Goal: Task Accomplishment & Management: Manage account settings

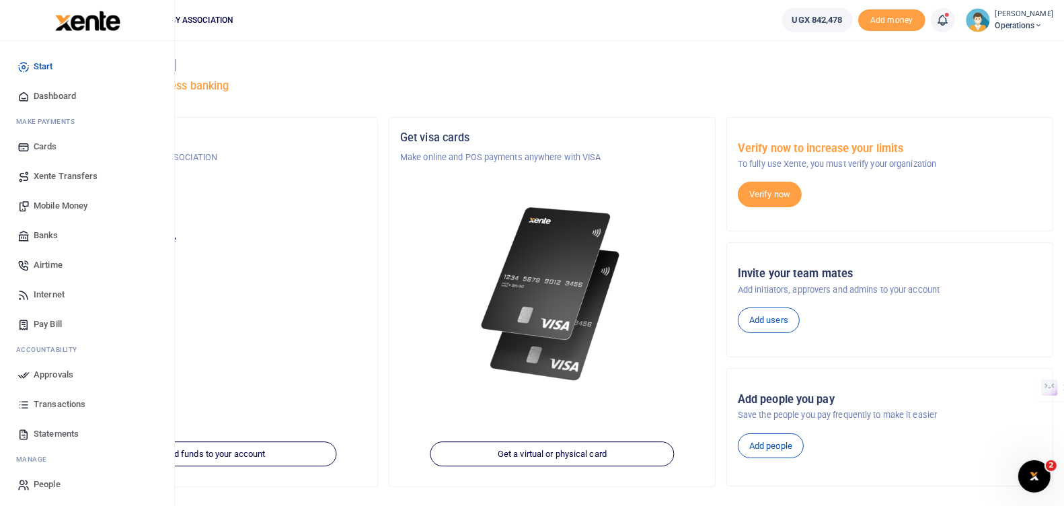
click at [52, 372] on span "Approvals" at bounding box center [54, 374] width 40 height 13
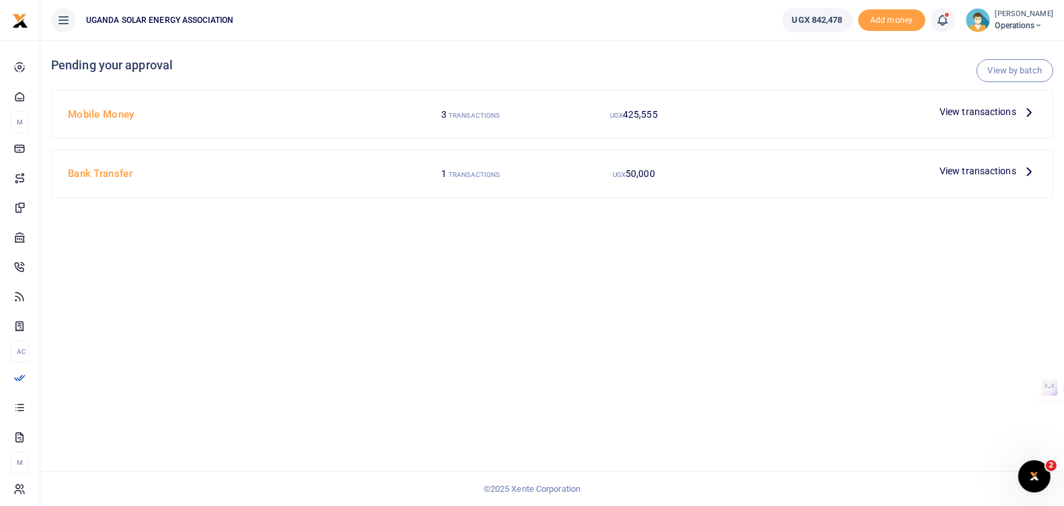
click at [960, 109] on span "View transactions" at bounding box center [977, 111] width 77 height 15
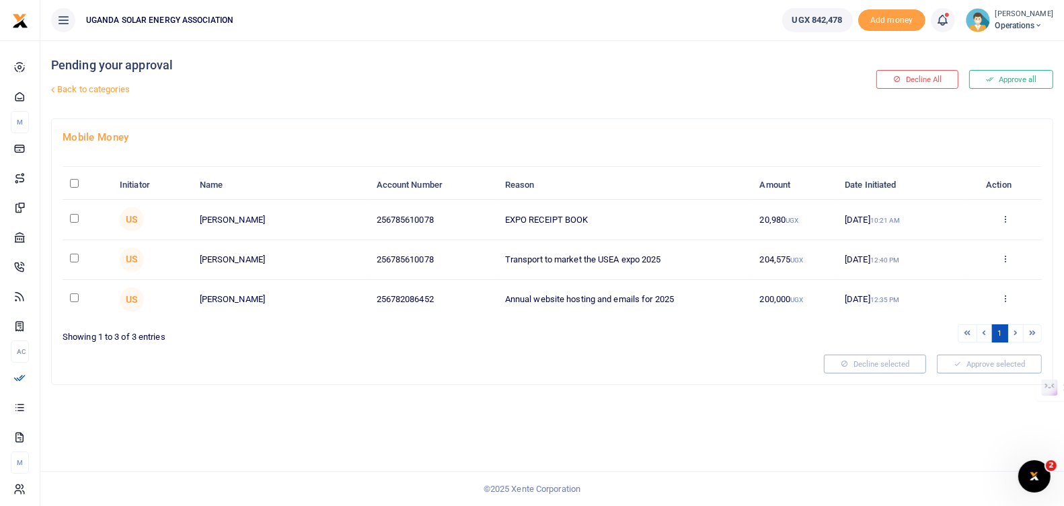
click at [71, 182] on input "\a \a : activate to sort column descending" at bounding box center [74, 183] width 9 height 9
checkbox input "true"
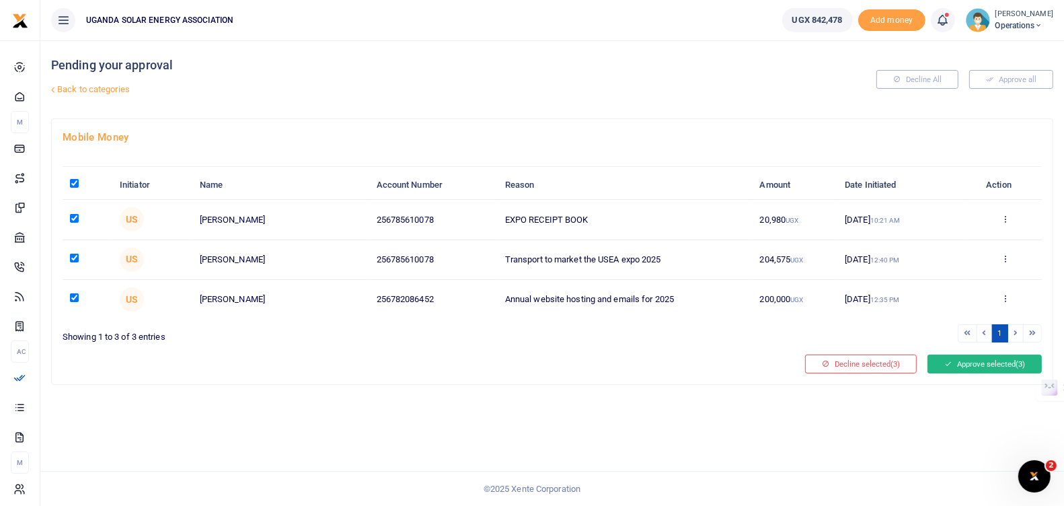
click at [958, 360] on button "Approve selected (3)" at bounding box center [984, 363] width 114 height 19
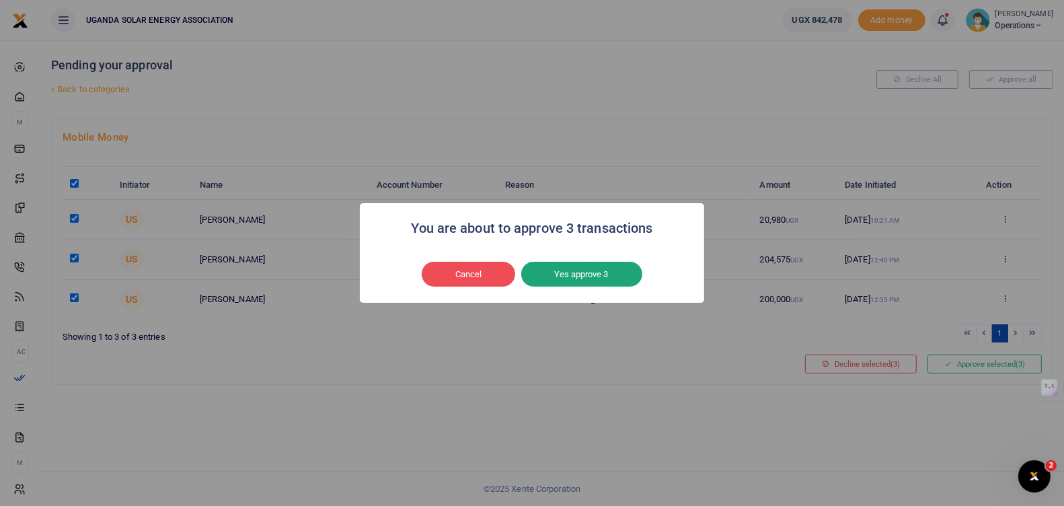
click at [623, 268] on button "Yes approve 3" at bounding box center [581, 275] width 121 height 26
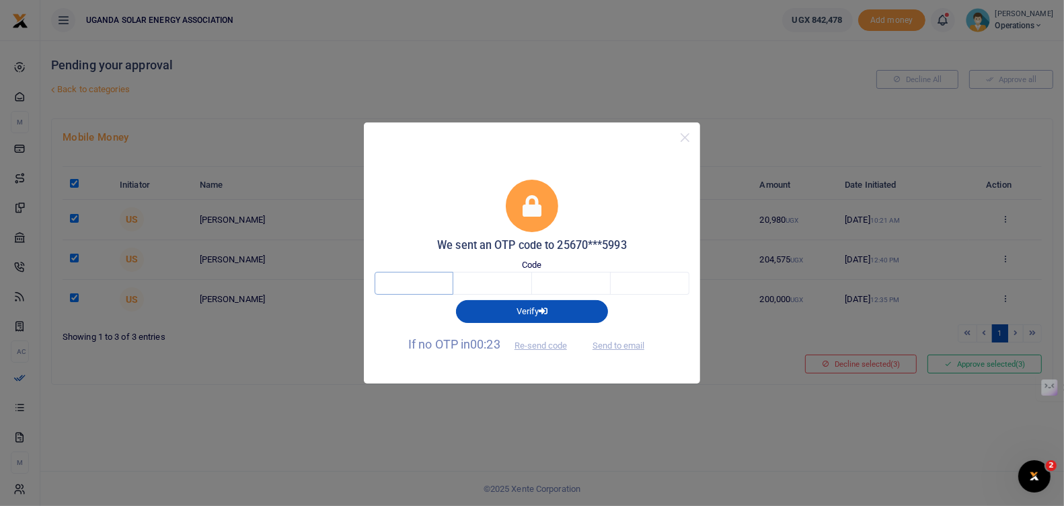
click at [438, 287] on input "text" at bounding box center [413, 283] width 79 height 23
type input "2"
type input "0"
type input "8"
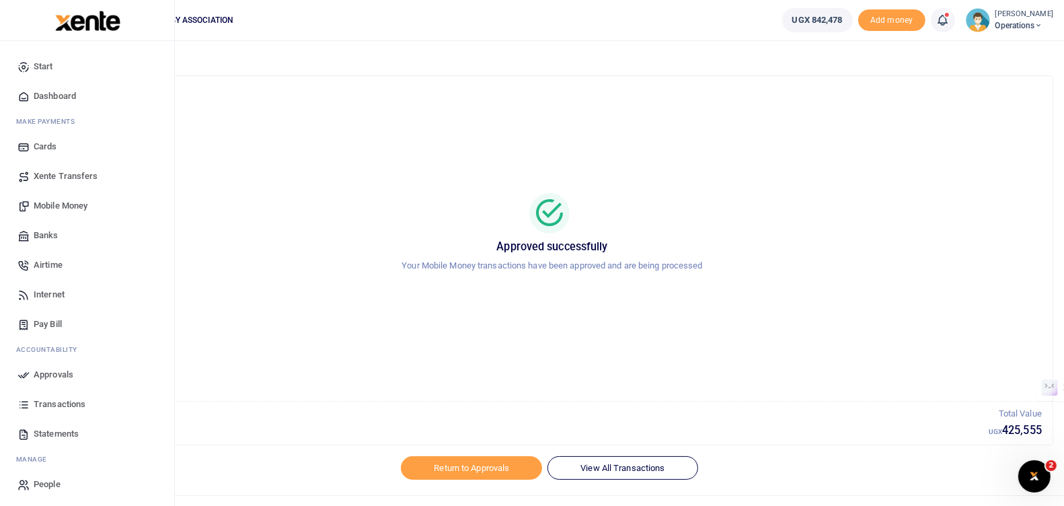
click at [47, 372] on span "Approvals" at bounding box center [54, 374] width 40 height 13
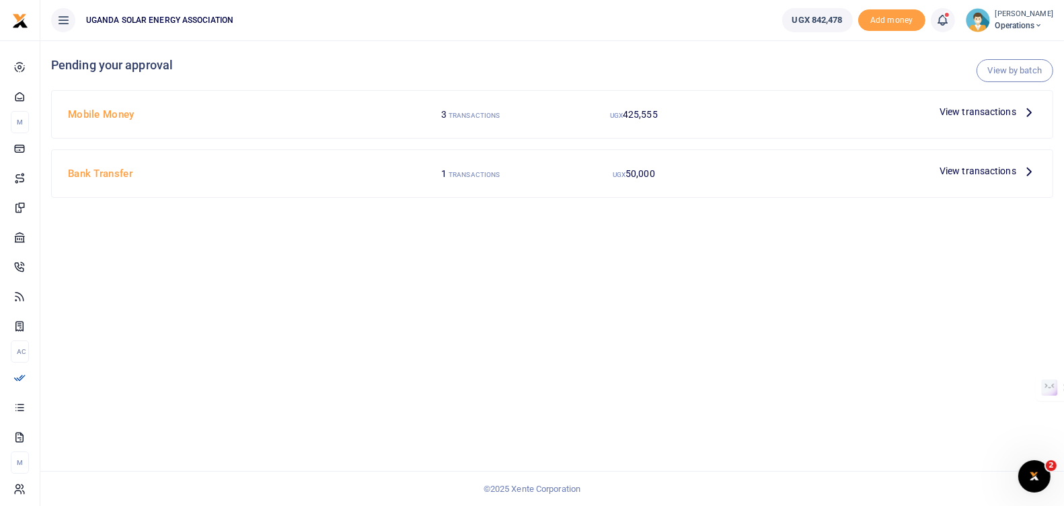
click at [953, 108] on span "View transactions" at bounding box center [977, 111] width 77 height 15
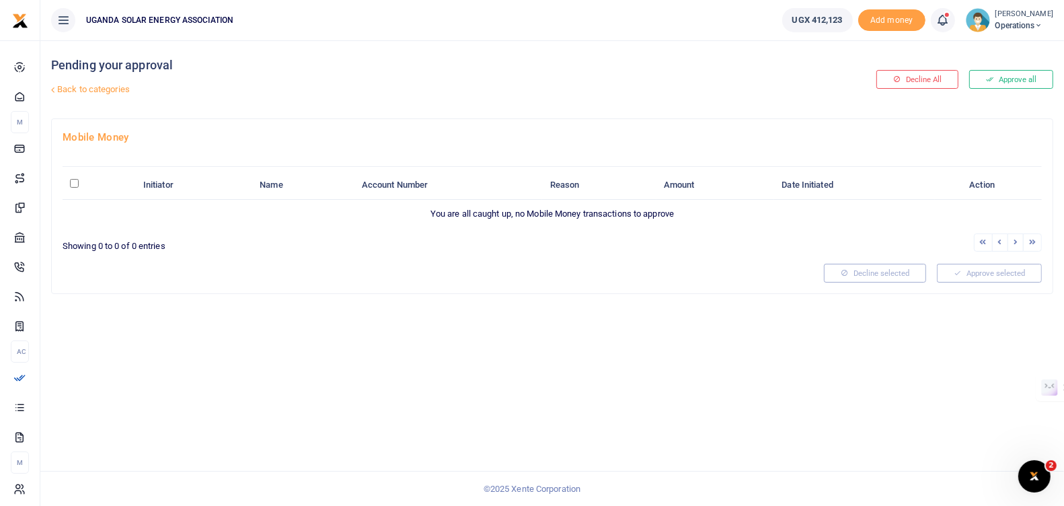
click at [74, 183] on input "\a \a : activate to sort column descending" at bounding box center [74, 183] width 9 height 9
checkbox input "true"
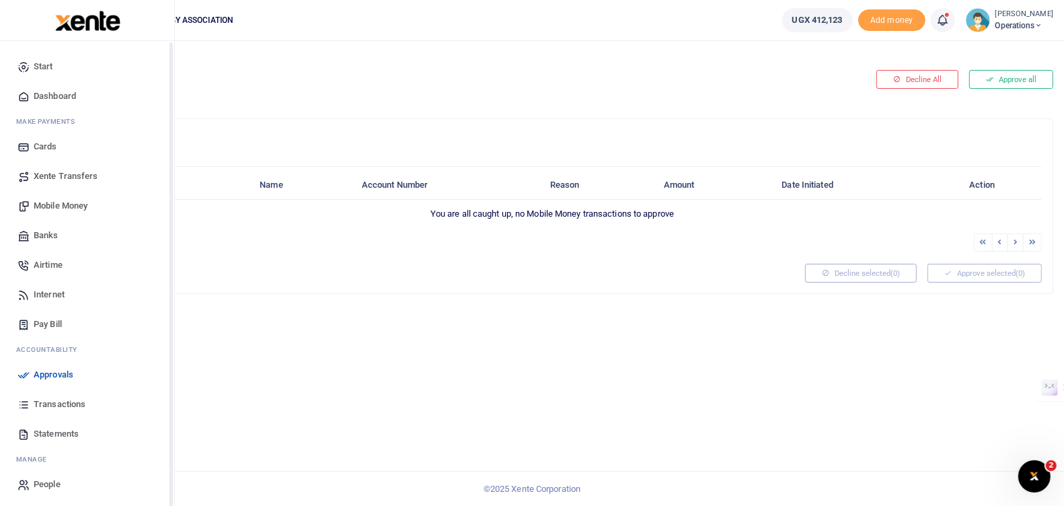
click at [47, 370] on span "Approvals" at bounding box center [54, 374] width 40 height 13
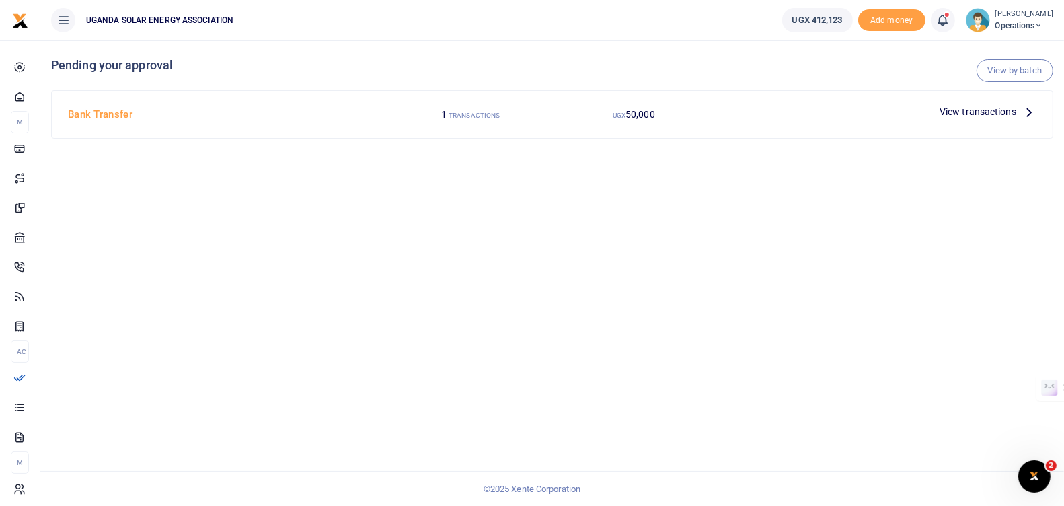
click at [959, 111] on span "View transactions" at bounding box center [977, 111] width 77 height 15
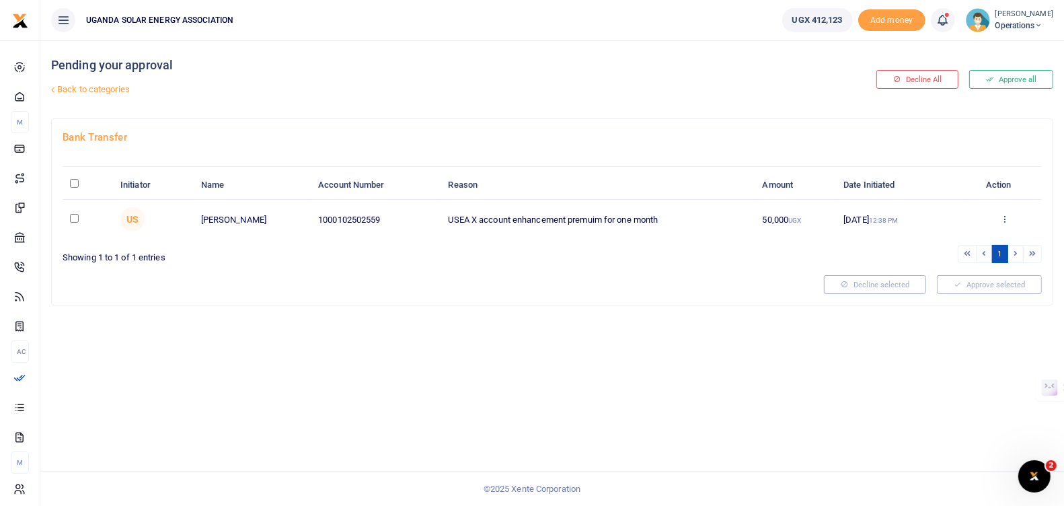
click at [74, 216] on input "checkbox" at bounding box center [74, 218] width 9 height 9
checkbox input "true"
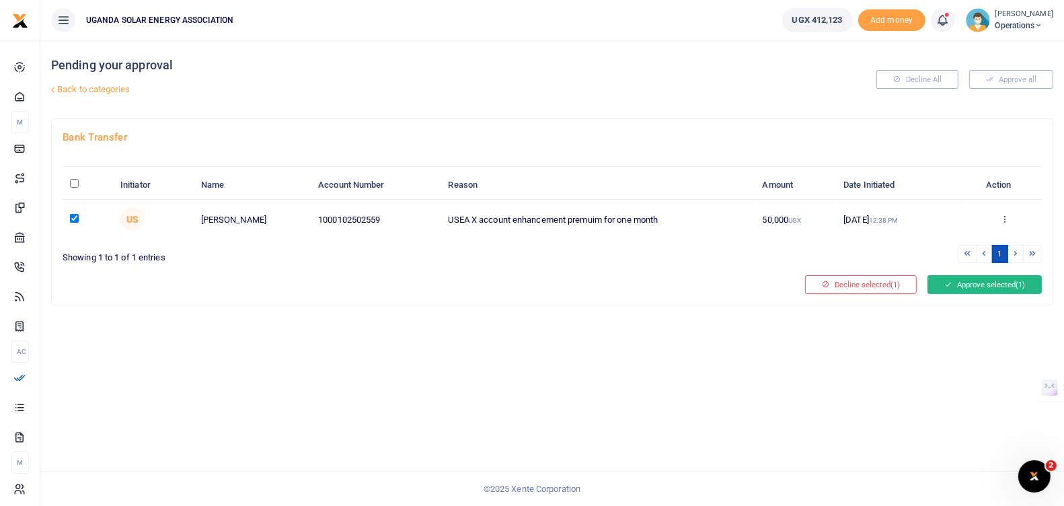
click at [962, 284] on button "Approve selected (1)" at bounding box center [984, 284] width 114 height 19
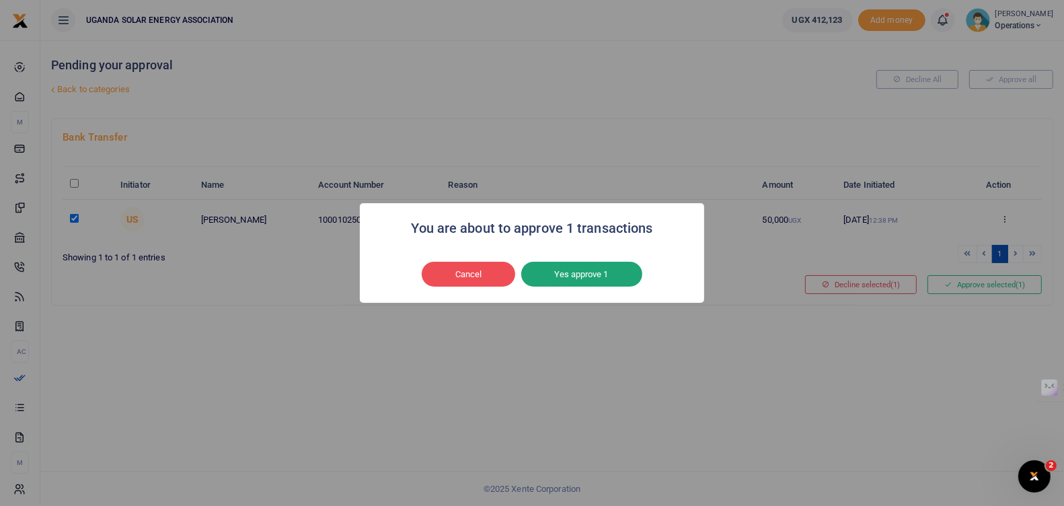
click at [569, 280] on button "Yes approve 1" at bounding box center [581, 275] width 121 height 26
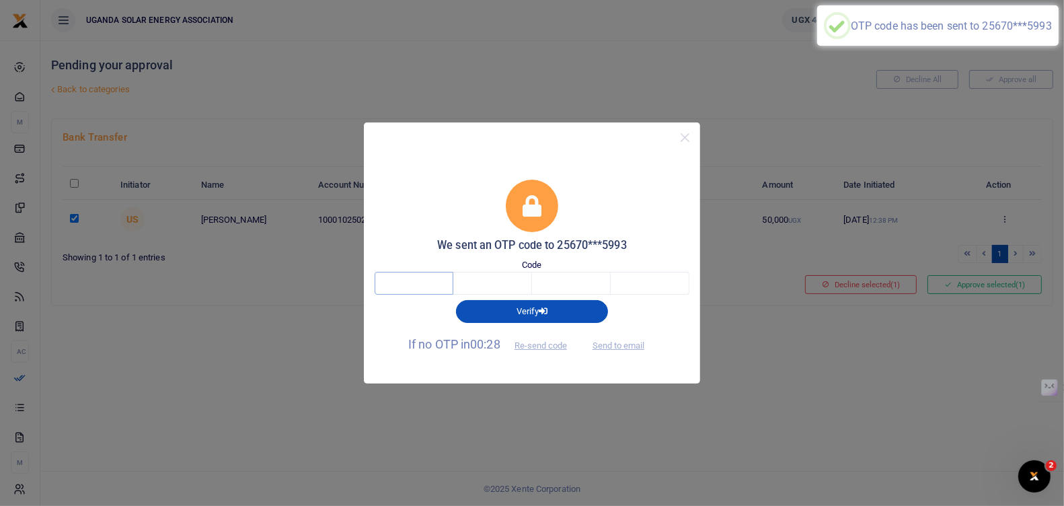
click at [391, 286] on input "text" at bounding box center [413, 283] width 79 height 23
type input "9"
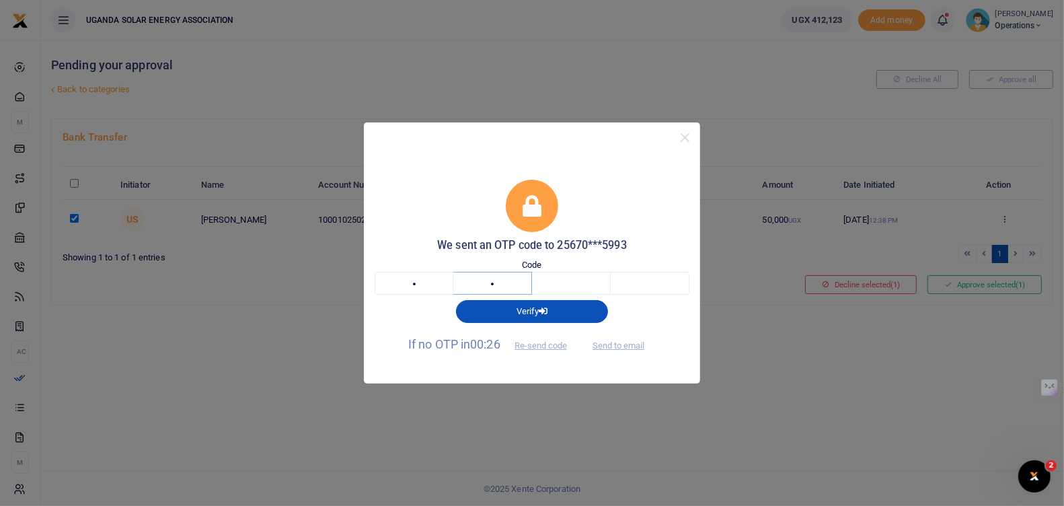
type input "0"
type input "2"
type input "1"
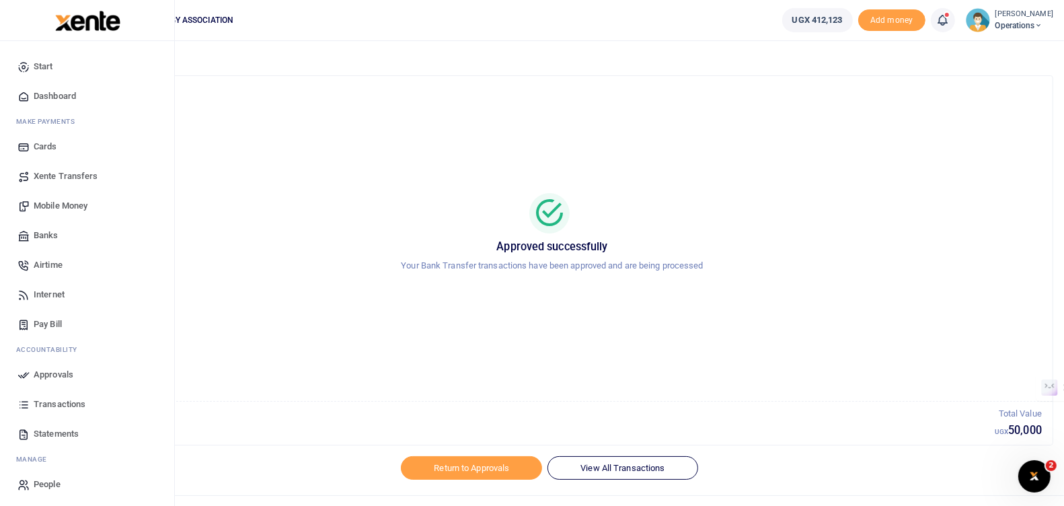
click at [63, 376] on span "Approvals" at bounding box center [54, 374] width 40 height 13
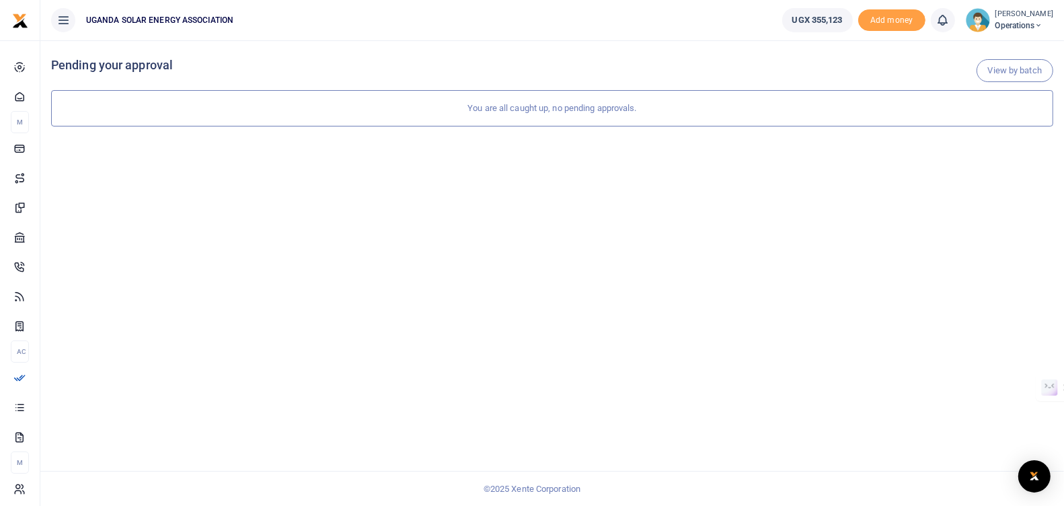
click at [356, 345] on div "View by batch Pending your approval You are all caught up, no pending approvals." at bounding box center [551, 272] width 1023 height 465
click at [1013, 24] on span "Operations" at bounding box center [1024, 25] width 58 height 12
click at [915, 158] on div "View by batch Pending your approval You are all caught up, no pending approvals." at bounding box center [551, 272] width 1023 height 465
click at [1010, 14] on small "[PERSON_NAME]" at bounding box center [1024, 14] width 58 height 11
click at [961, 169] on link "Logout" at bounding box center [989, 172] width 118 height 19
